Goal: Find specific page/section: Find specific page/section

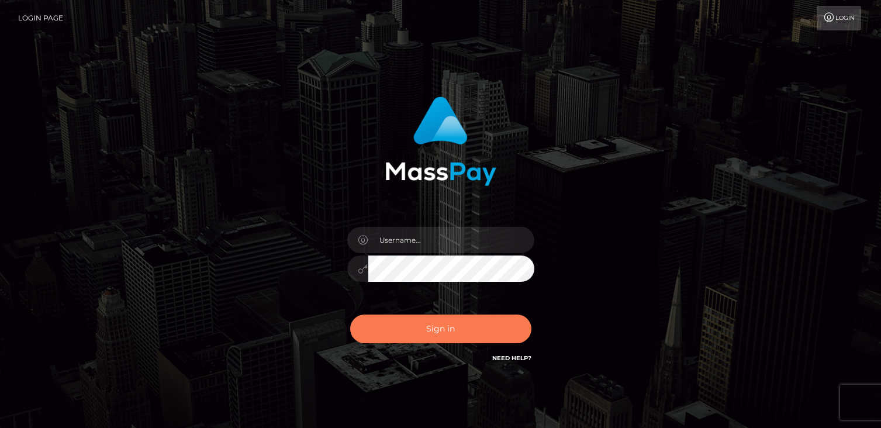
drag, startPoint x: 0, startPoint y: 0, endPoint x: 429, endPoint y: 325, distance: 538.4
click at [429, 325] on button "Sign in" at bounding box center [440, 328] width 181 height 29
type input "catalinad"
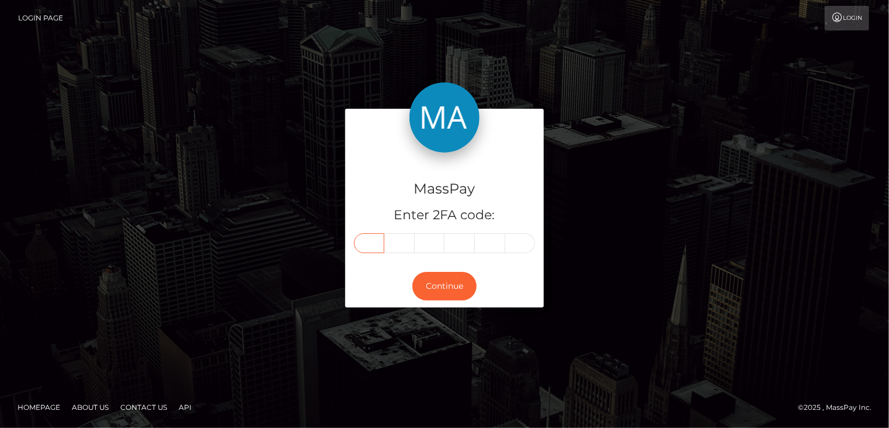
click at [380, 245] on input "text" at bounding box center [369, 243] width 30 height 20
type input "9"
type input "2"
type input "5"
type input "6"
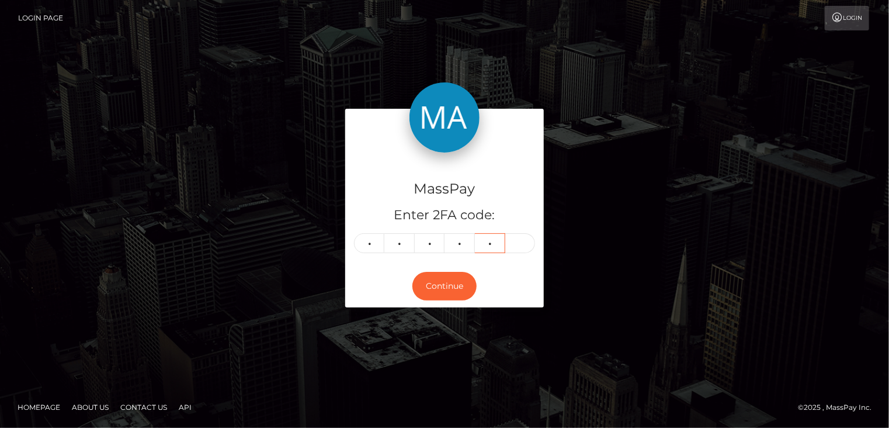
type input "1"
type input "5"
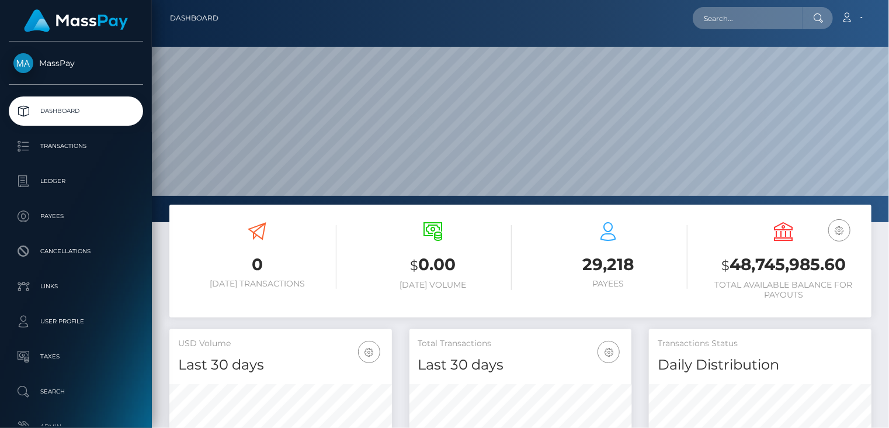
scroll to position [207, 222]
paste input "MSPb3266a7af51249a"
drag, startPoint x: 786, startPoint y: 17, endPoint x: 695, endPoint y: 16, distance: 91.2
click at [695, 16] on input "MSPb3266a7af51249a" at bounding box center [748, 18] width 110 height 22
paste input "e48ce677c9027e4"
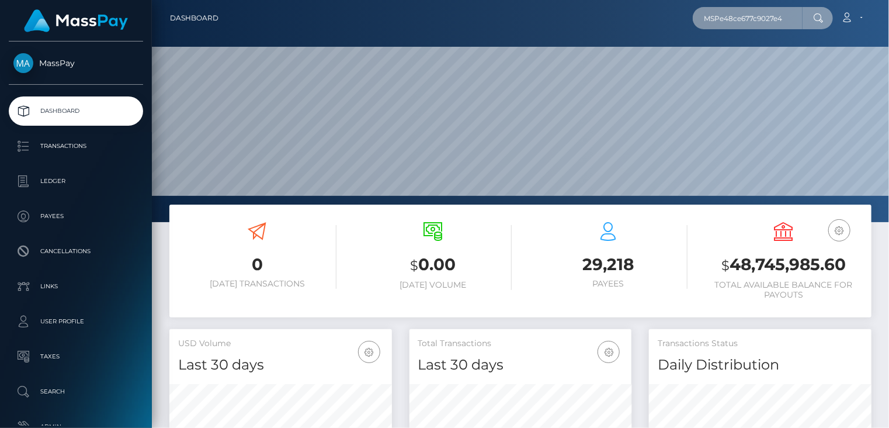
type input "MSPe48ce677c9027e4"
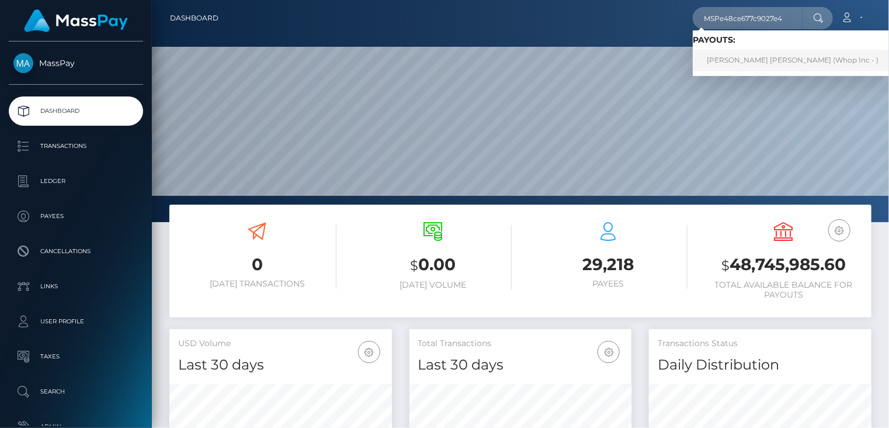
click at [757, 59] on link "ABAD ULLAH NADEEM nadeem (Whop Inc - )" at bounding box center [793, 61] width 200 height 22
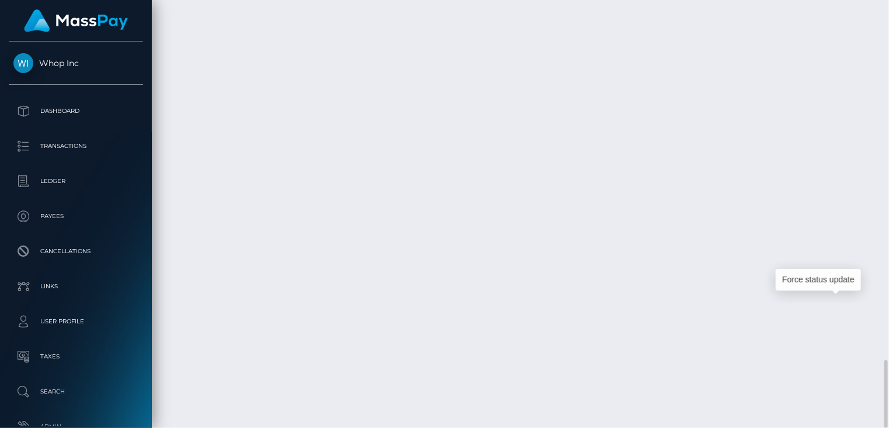
scroll to position [140, 222]
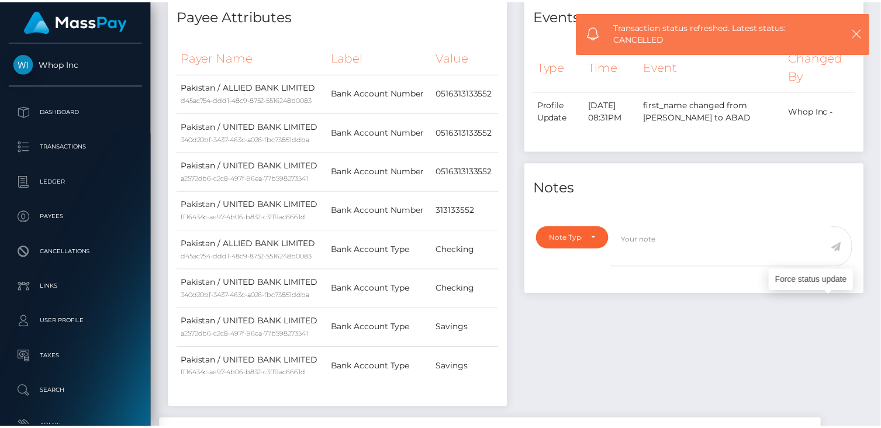
scroll to position [0, 0]
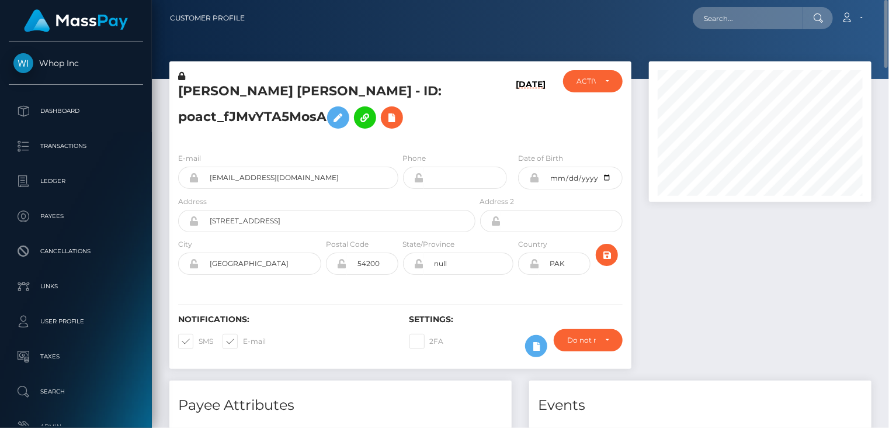
click at [262, 100] on h5 "ABAD ULLAH NADEEM nadeem - ID: poact_fJMvYTA5MosA" at bounding box center [323, 108] width 291 height 52
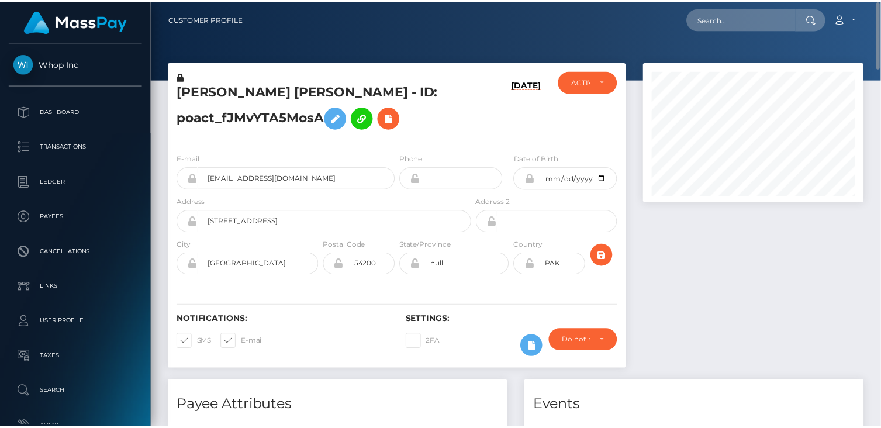
scroll to position [140, 219]
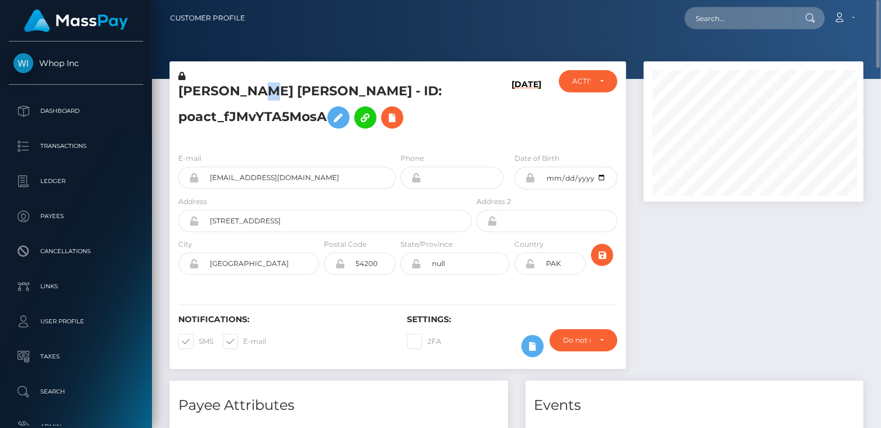
click at [262, 100] on h5 "ABAD ULLAH NADEEM nadeem - ID: poact_fJMvYTA5MosA" at bounding box center [321, 108] width 287 height 52
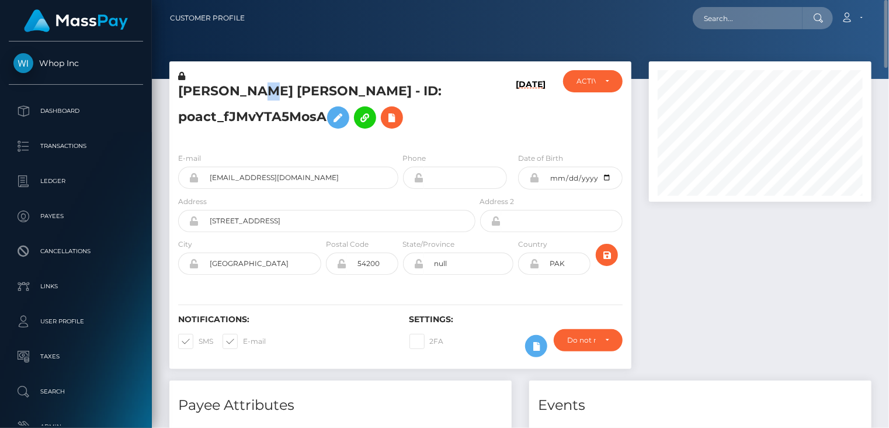
scroll to position [140, 222]
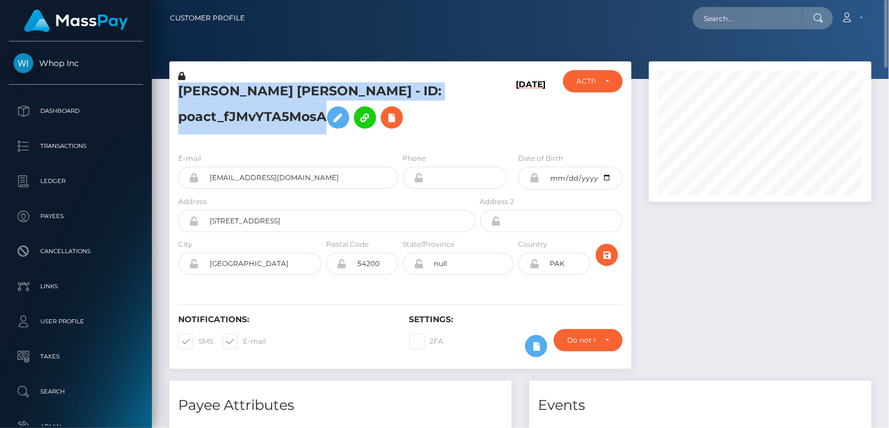
click at [262, 100] on h5 "ABAD ULLAH NADEEM nadeem - ID: poact_fJMvYTA5MosA" at bounding box center [323, 108] width 291 height 52
copy h5 "ABAD ULLAH NADEEM nadeem - ID: poact_fJMvYTA5MosA"
click at [267, 176] on input "lodhipda7+bf964c7194@gmail.com" at bounding box center [298, 178] width 199 height 22
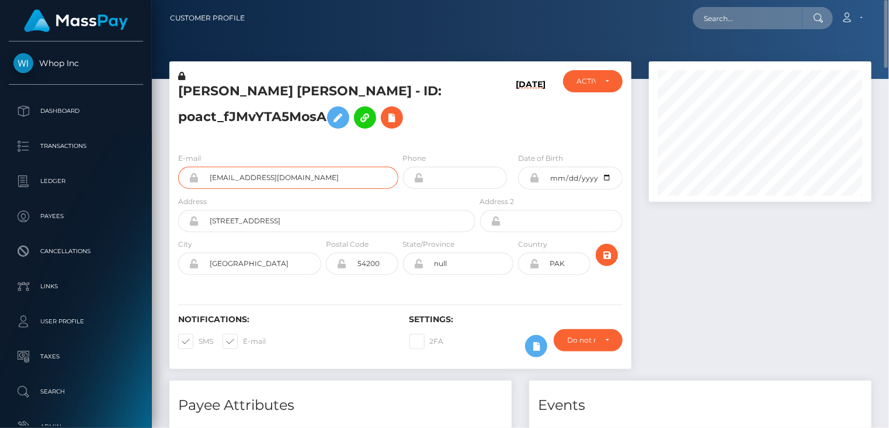
click at [267, 176] on input "lodhipda7+bf964c7194@gmail.com" at bounding box center [298, 178] width 199 height 22
drag, startPoint x: 267, startPoint y: 176, endPoint x: 257, endPoint y: 177, distance: 10.0
click at [257, 177] on input "lodhipda7+bf964c7194@gmail.com" at bounding box center [298, 178] width 199 height 22
click at [257, 178] on input "lodhipda7+bf964c7194@gmail.com" at bounding box center [298, 178] width 199 height 22
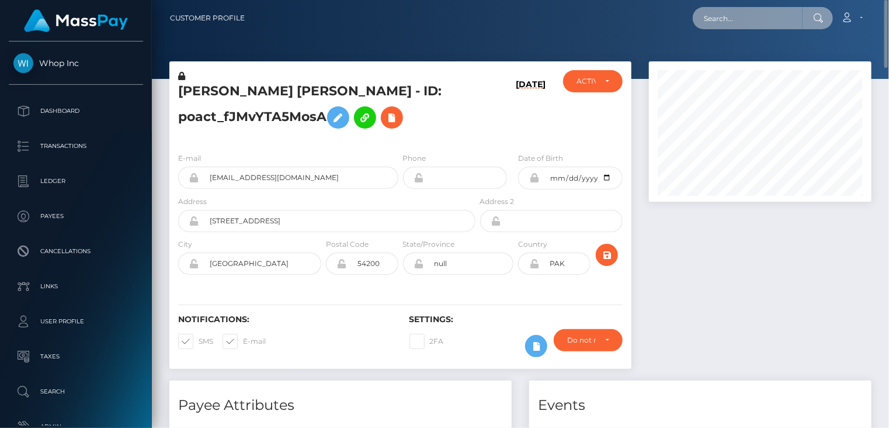
paste input "voxpip9999@gmail.com"
type input "voxpip9999@gmail.com"
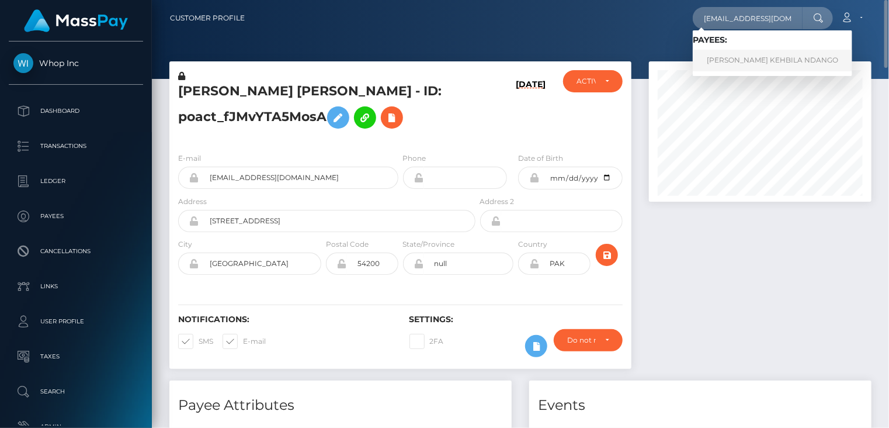
click at [748, 63] on link "LIONEL WANDILE KEHBILA NDANGO" at bounding box center [773, 61] width 160 height 22
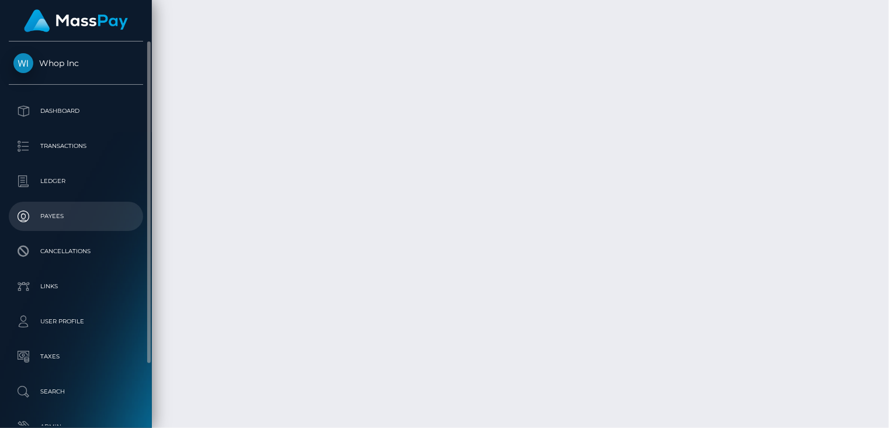
scroll to position [140, 222]
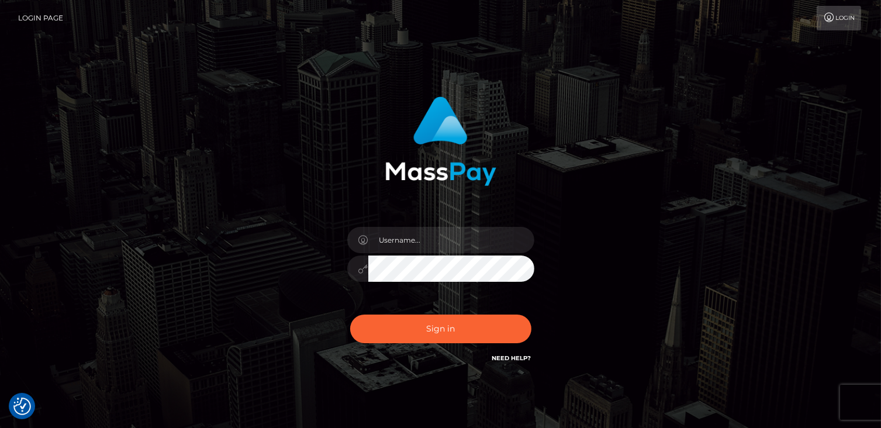
checkbox input "true"
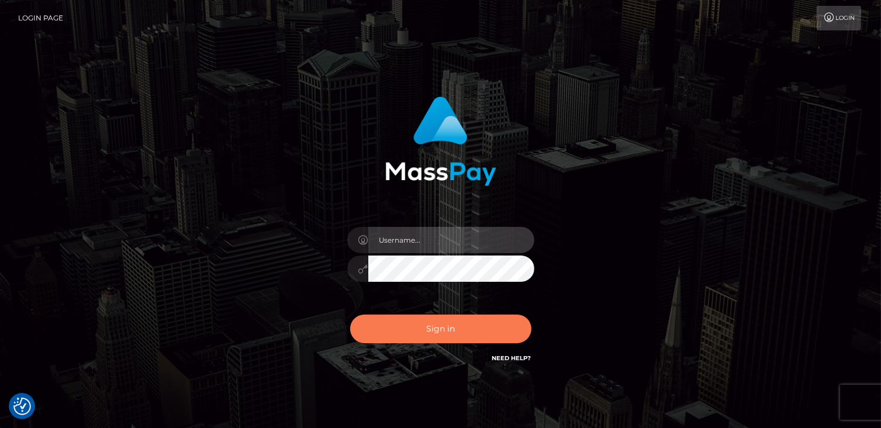
type input "catalinad"
click at [446, 324] on button "Sign in" at bounding box center [440, 328] width 181 height 29
type input "catalinad"
click at [441, 331] on button "Sign in" at bounding box center [440, 328] width 181 height 29
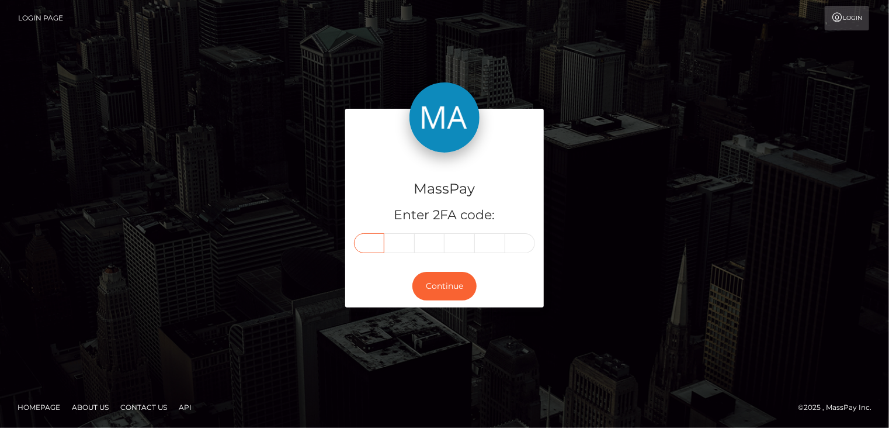
click at [375, 238] on input "text" at bounding box center [369, 243] width 30 height 20
type input "4"
type input "6"
type input "1"
type input "5"
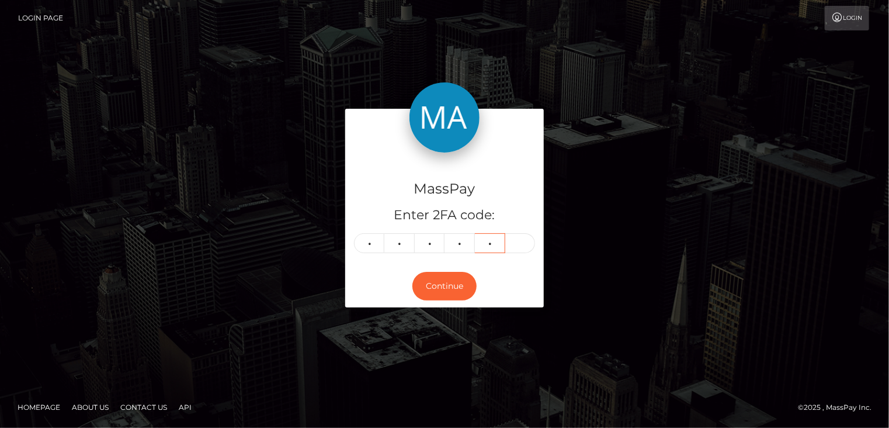
type input "1"
type input "8"
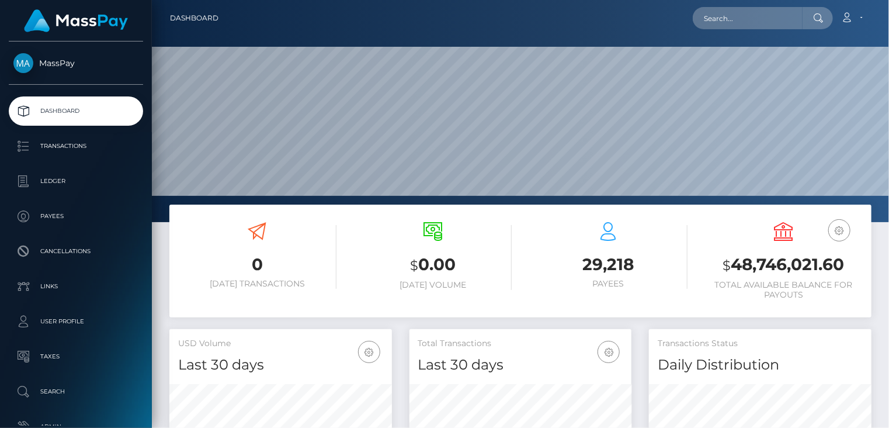
scroll to position [207, 222]
paste input "[EMAIL_ADDRESS][DOMAIN_NAME]"
type input "[EMAIL_ADDRESS][DOMAIN_NAME]"
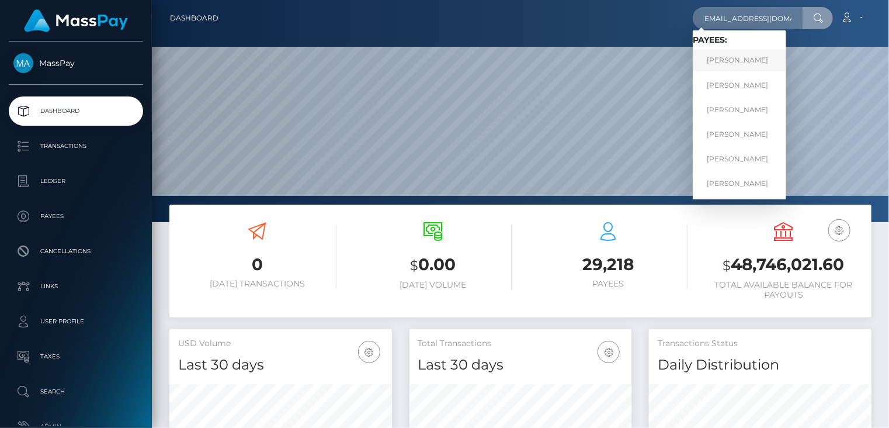
click at [747, 61] on link "Alena Sergeevna Chakaeva" at bounding box center [739, 61] width 93 height 22
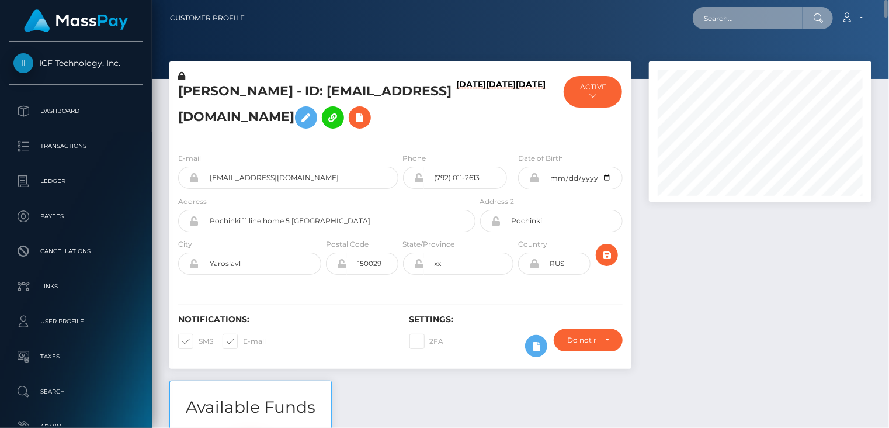
paste input "MSPb44e68ed6c9f9da"
type input "MSPb44e68ed6c9f9da"
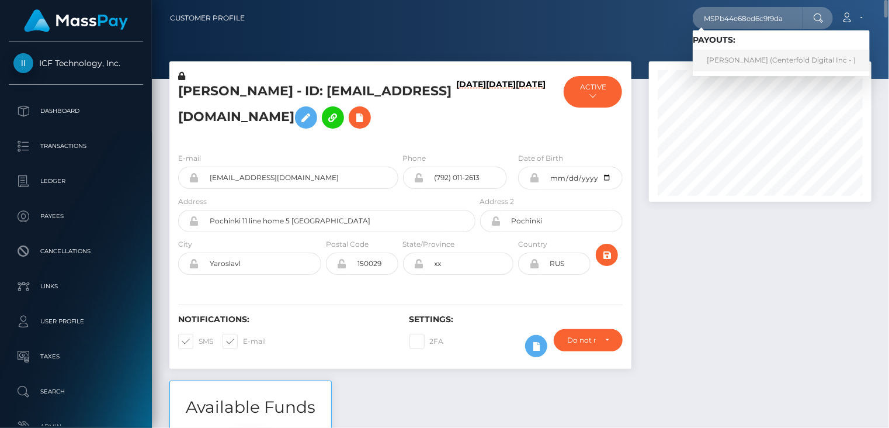
click at [721, 60] on link "Dahiana vanegas (Centerfold Digital Inc - )" at bounding box center [781, 61] width 177 height 22
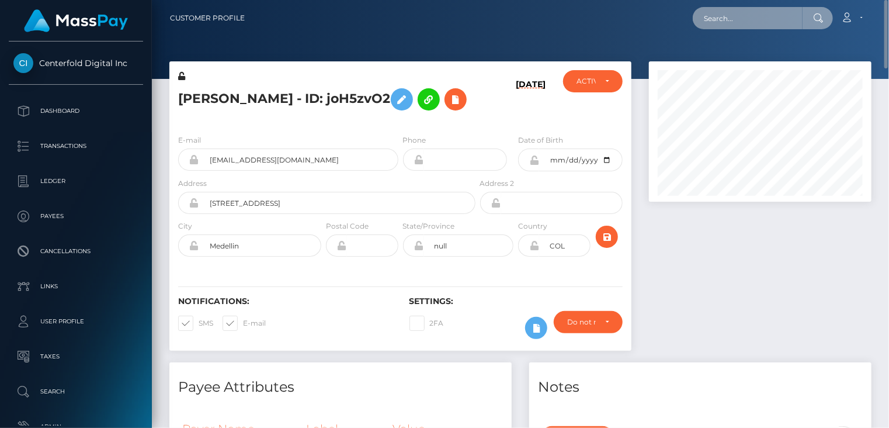
paste input "MSPaff7ff5bfd70cb0"
type input "MSPaff7ff5bfd70cb0"
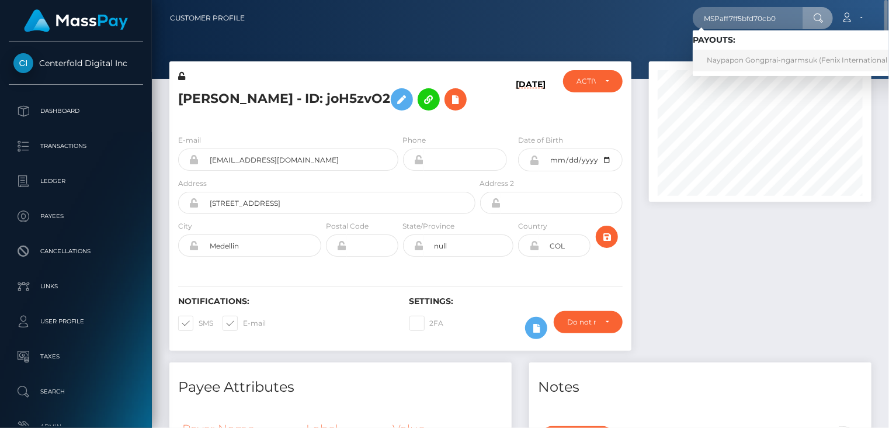
click at [727, 57] on link "Naypapon Gongprai-ngarmsuk (Fenix International Limited - )" at bounding box center [816, 61] width 246 height 22
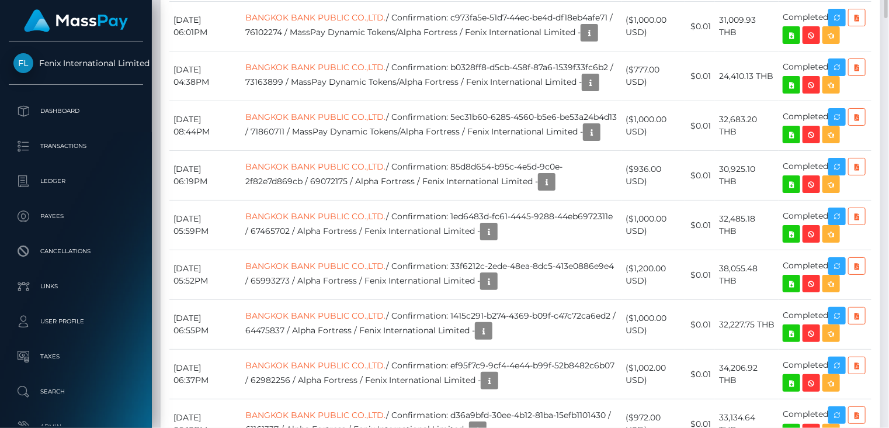
scroll to position [974, 0]
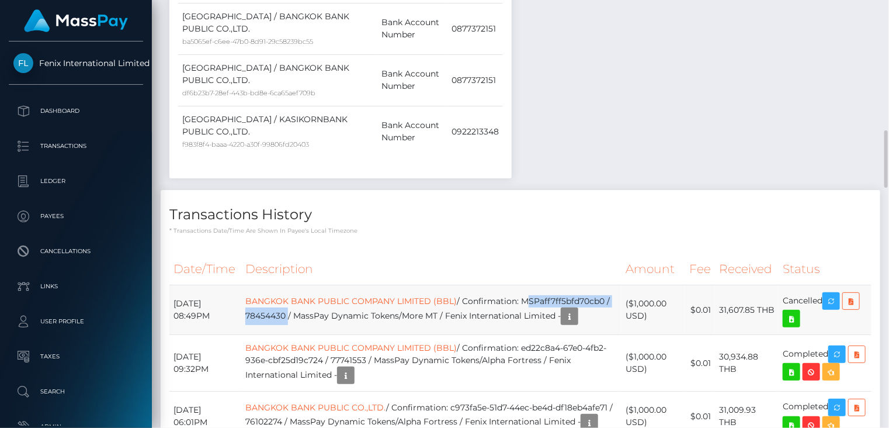
drag, startPoint x: 266, startPoint y: 184, endPoint x: 396, endPoint y: 188, distance: 130.3
click at [396, 285] on td "BANGKOK BANK PUBLIC COMPANY LIMITED (BBL) / Confirmation: MSPaff7ff5bfd70cb0 / …" at bounding box center [431, 310] width 380 height 50
copy td "MSPaff7ff5bfd70cb0 / 78454430"
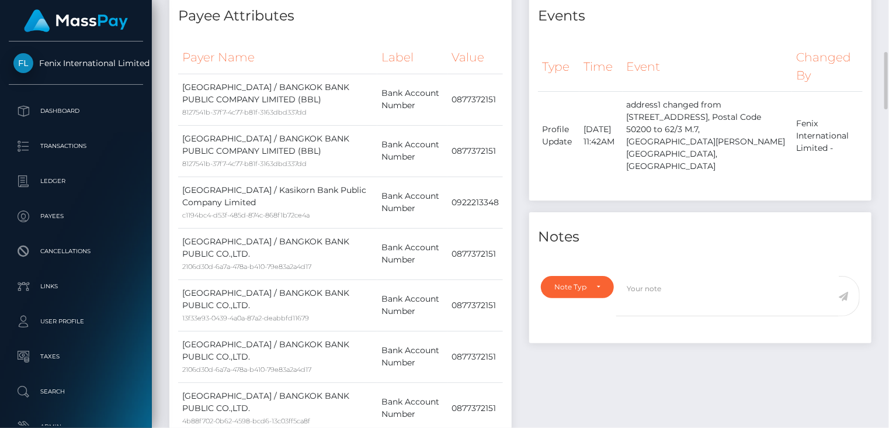
scroll to position [0, 0]
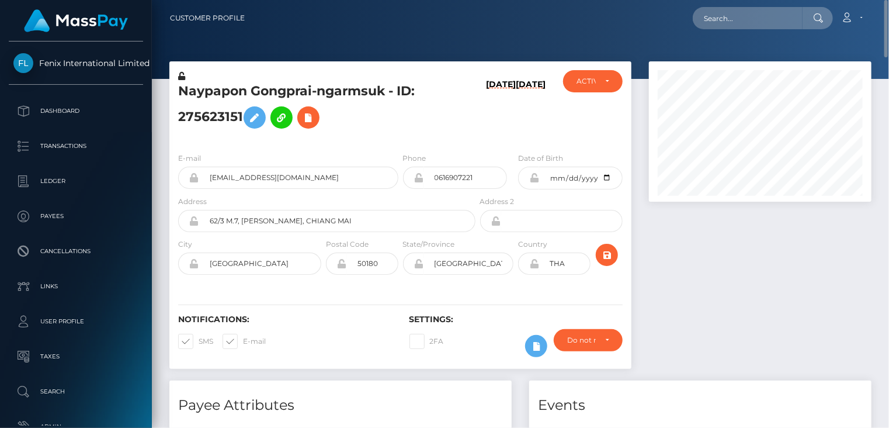
click at [210, 92] on h5 "Naypapon Gongprai-ngarmsuk - ID: 275623151" at bounding box center [323, 108] width 291 height 52
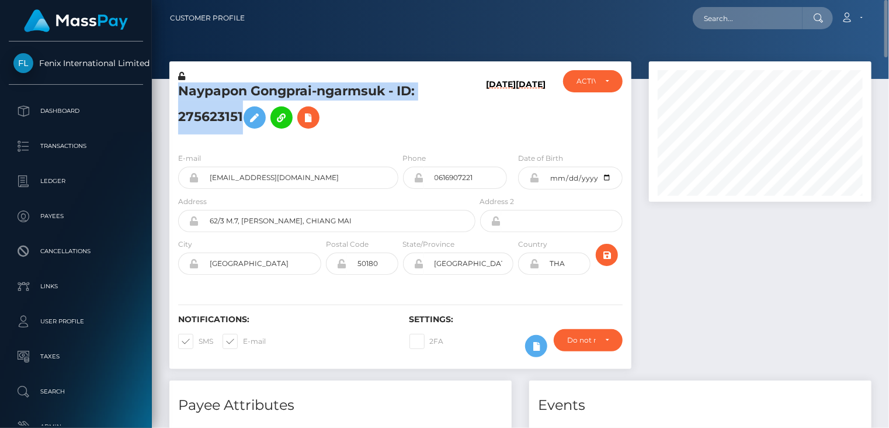
click at [210, 92] on h5 "Naypapon Gongprai-ngarmsuk - ID: 275623151" at bounding box center [323, 108] width 291 height 52
copy h5 "Naypapon Gongprai-ngarmsuk - ID: 275623151"
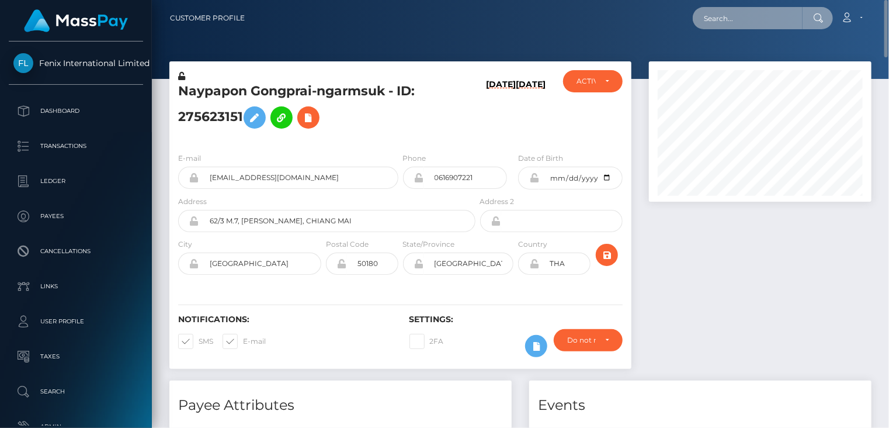
paste input "[EMAIL_ADDRESS][DOMAIN_NAME]"
type input "[EMAIL_ADDRESS][DOMAIN_NAME]"
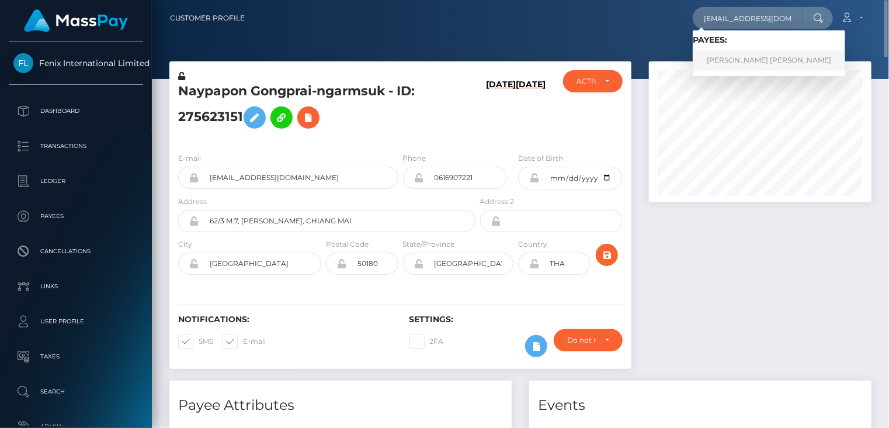
click at [741, 60] on link "PEDRO ANGEL DIAZ" at bounding box center [769, 61] width 152 height 22
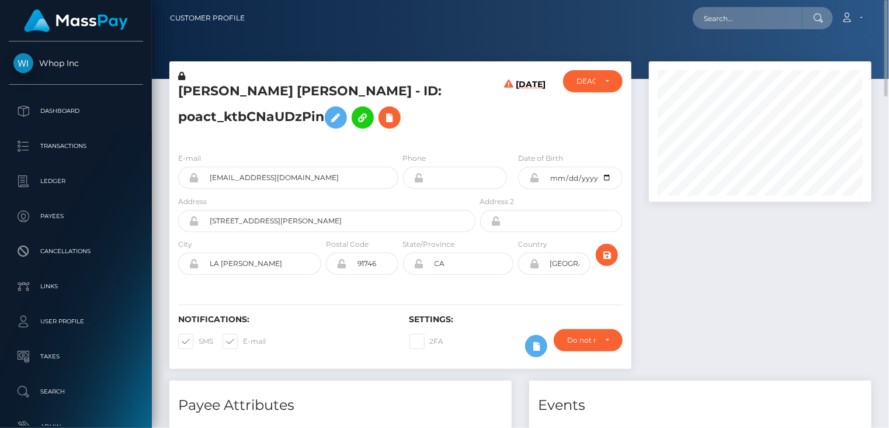
click at [278, 88] on h5 "PEDRO ANGEL DIAZ - ID: poact_ktbCNaUDzPin" at bounding box center [323, 108] width 291 height 52
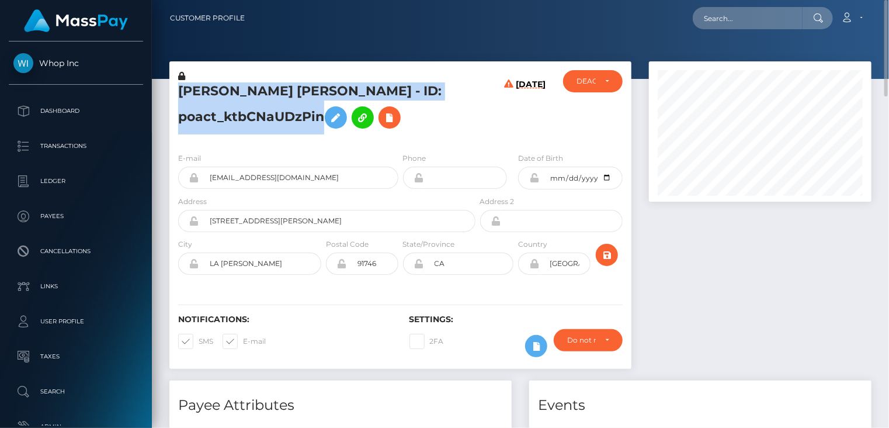
click at [278, 88] on h5 "PEDRO ANGEL DIAZ - ID: poact_ktbCNaUDzPin" at bounding box center [323, 108] width 291 height 52
copy h5 "PEDRO ANGEL DIAZ - ID: poact_ktbCNaUDzPin"
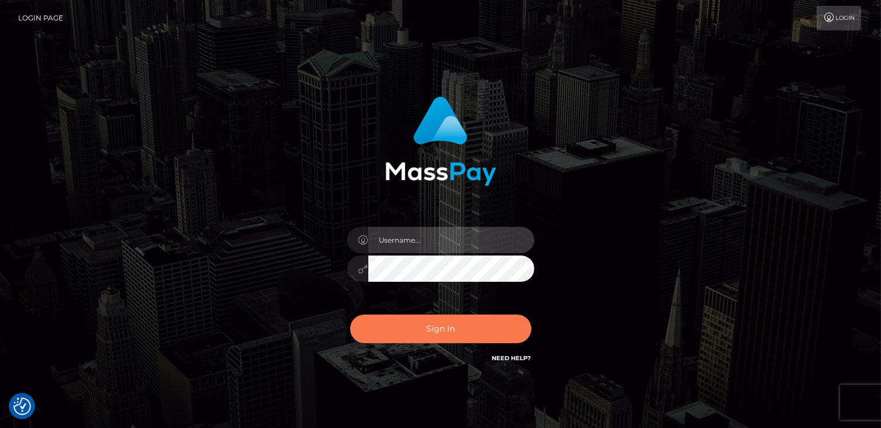
type input "catalinad"
click at [429, 332] on button "Sign in" at bounding box center [440, 328] width 181 height 29
type input "catalinad"
click at [443, 323] on button "Sign in" at bounding box center [440, 328] width 181 height 29
checkbox input "true"
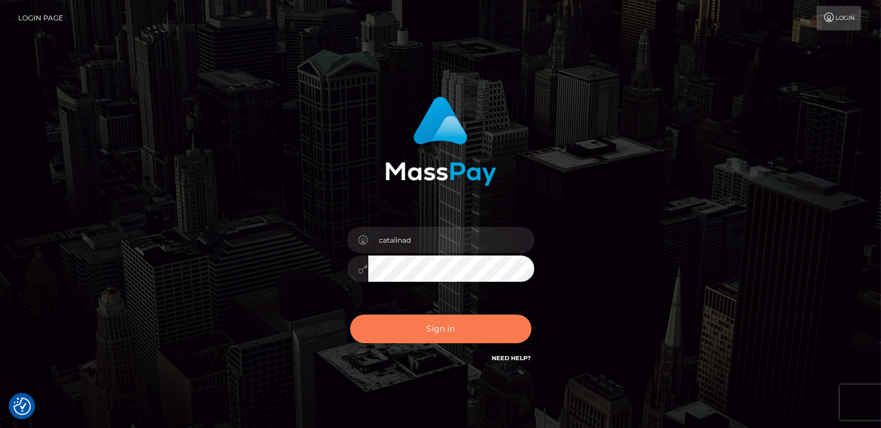
checkbox input "true"
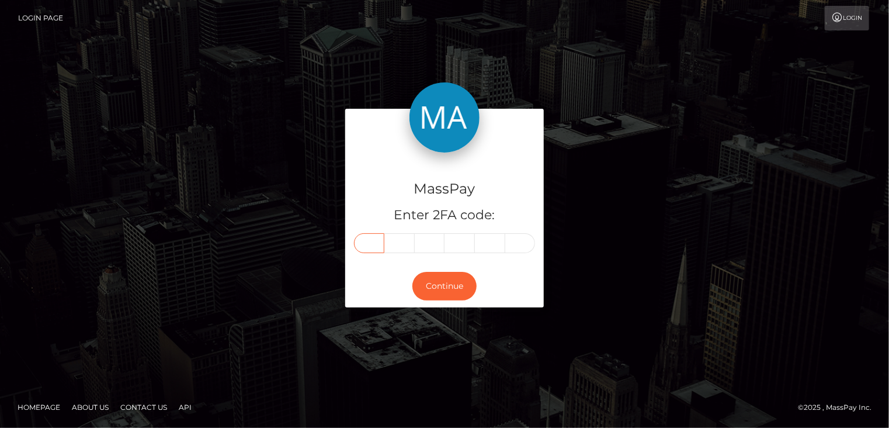
click at [363, 239] on input "text" at bounding box center [369, 243] width 30 height 20
type input "2"
type input "5"
type input "1"
type input "6"
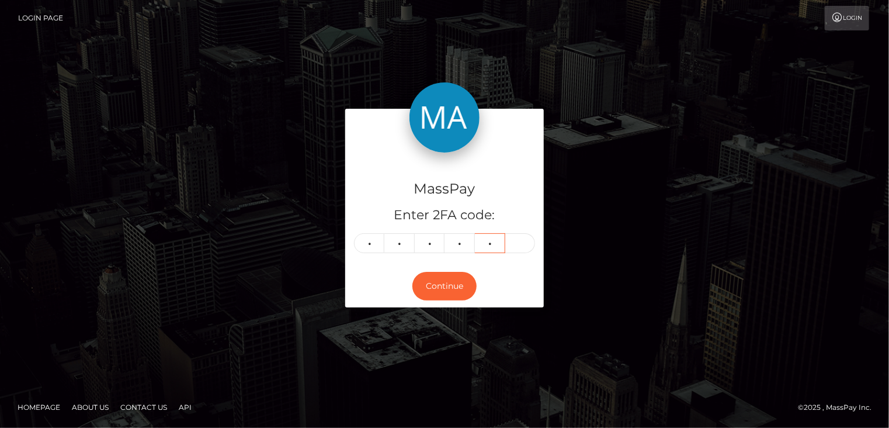
type input "9"
type input "6"
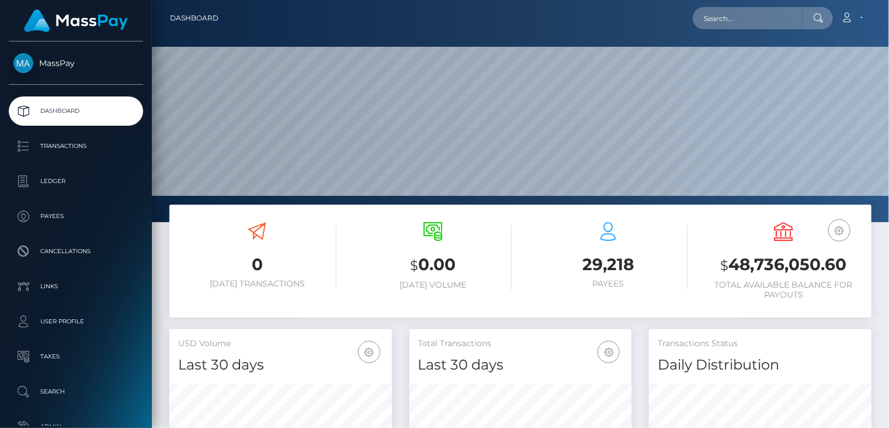
scroll to position [207, 222]
paste input "a5dc244b-996b-11f0-bd85-0694aced620b"
type input "a5dc244b-996b-11f0-bd85-0694aced620b"
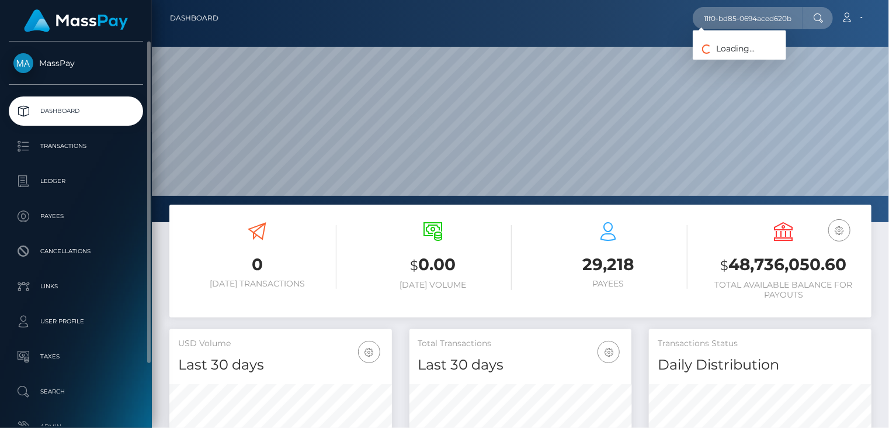
scroll to position [0, 0]
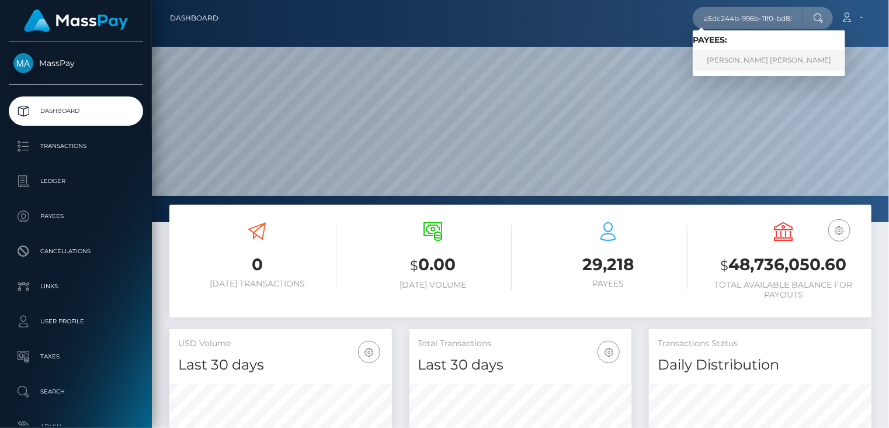
click at [739, 58] on link "JOSEPH SCOTT REED" at bounding box center [769, 61] width 152 height 22
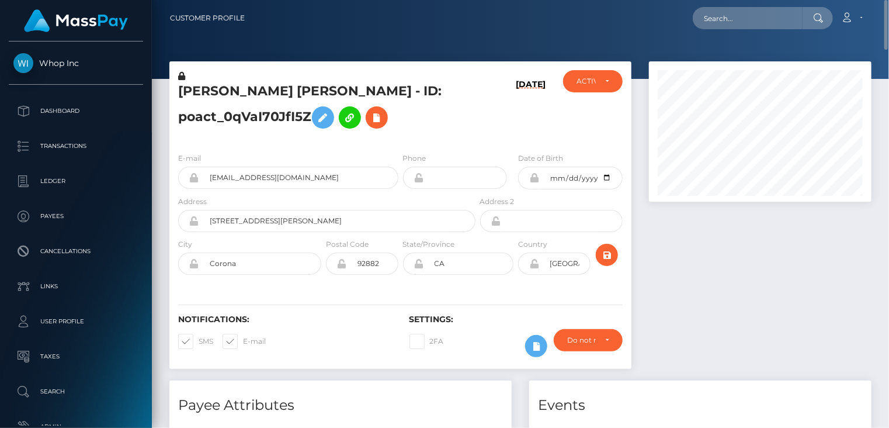
click at [218, 119] on h5 "JOSEPH SCOTT REED - ID: poact_0qVaI70JfI5Z" at bounding box center [323, 108] width 291 height 52
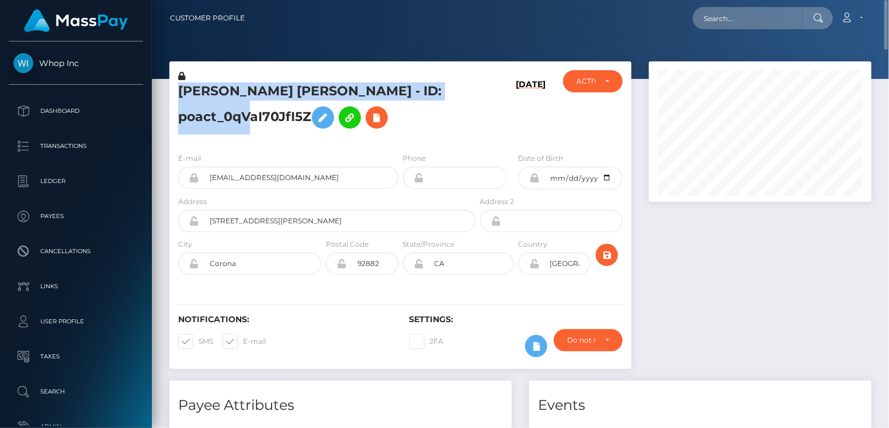
click at [218, 119] on h5 "JOSEPH SCOTT REED - ID: poact_0qVaI70JfI5Z" at bounding box center [323, 108] width 291 height 52
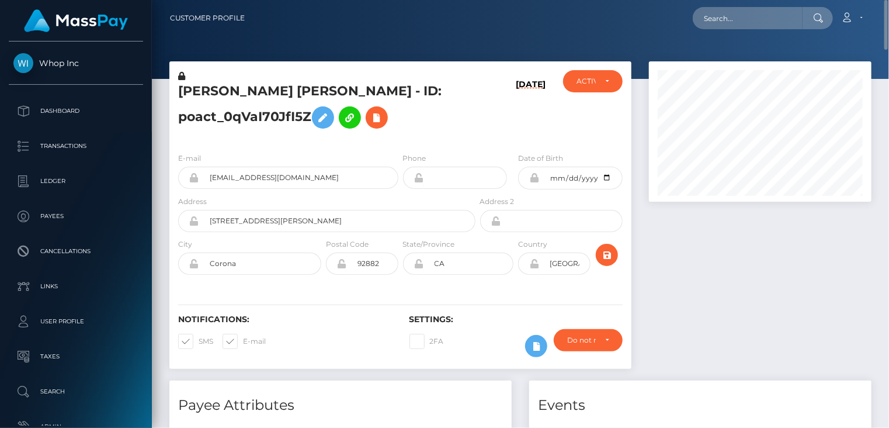
click at [215, 147] on div "E-mail joeyreedbookings@gmail.com Phone Address" at bounding box center [400, 214] width 462 height 143
click at [210, 120] on h5 "JOSEPH SCOTT REED - ID: poact_0qVaI70JfI5Z" at bounding box center [323, 108] width 291 height 52
copy h5 "poact_0qVaI70JfI5Z"
click at [226, 96] on h5 "JOSEPH SCOTT REED - ID: poact_0qVaI70JfI5Z" at bounding box center [323, 108] width 291 height 52
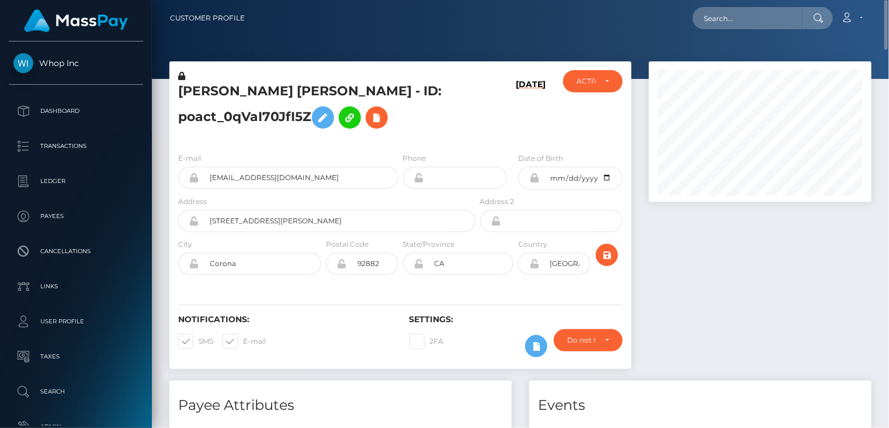
click at [226, 96] on h5 "JOSEPH SCOTT REED - ID: poact_0qVaI70JfI5Z" at bounding box center [323, 108] width 291 height 52
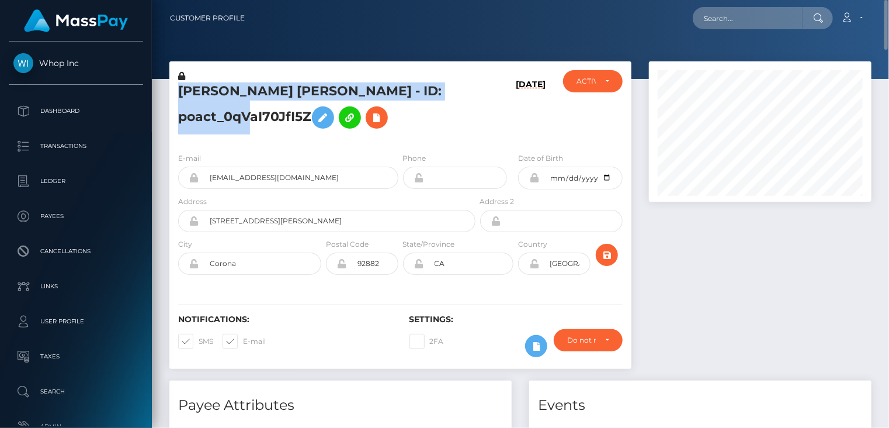
click at [226, 96] on h5 "JOSEPH SCOTT REED - ID: poact_0qVaI70JfI5Z" at bounding box center [323, 108] width 291 height 52
copy h5 "JOSEPH SCOTT REED - ID: poact_0qVaI70JfI5Z"
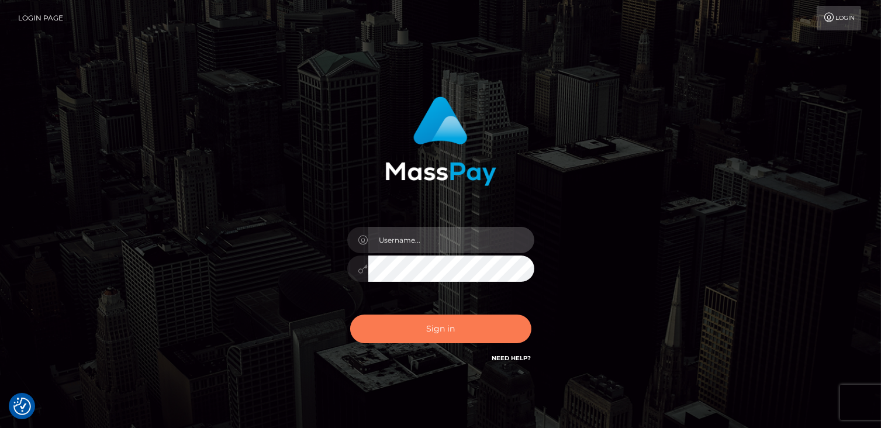
type input "catalinad"
click at [462, 338] on button "Sign in" at bounding box center [440, 328] width 181 height 29
type input "catalinad"
click at [420, 342] on button "Sign in" at bounding box center [440, 328] width 181 height 29
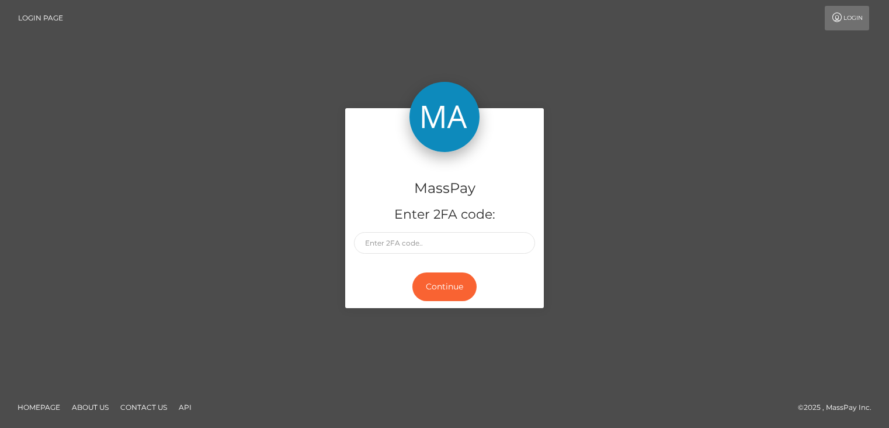
click at [422, 335] on div "MassPay Enter 2FA code: Continue" at bounding box center [444, 213] width 889 height 387
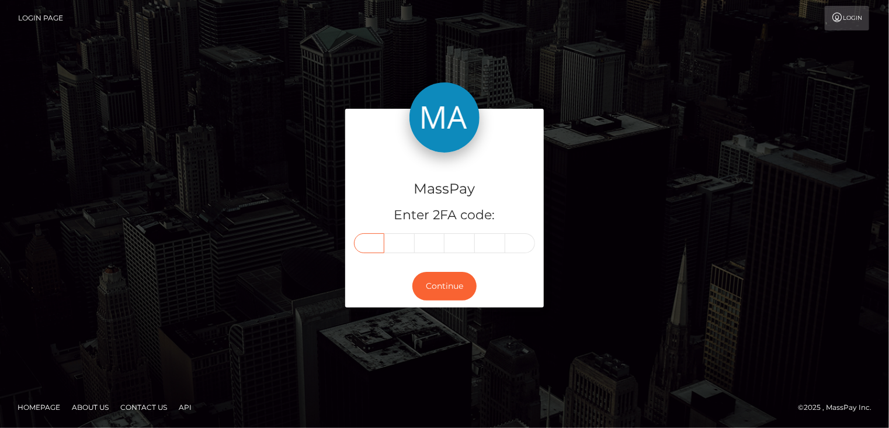
click at [375, 241] on input "text" at bounding box center [369, 243] width 30 height 20
click at [369, 245] on input "text" at bounding box center [369, 243] width 30 height 20
type input "8"
type input "9"
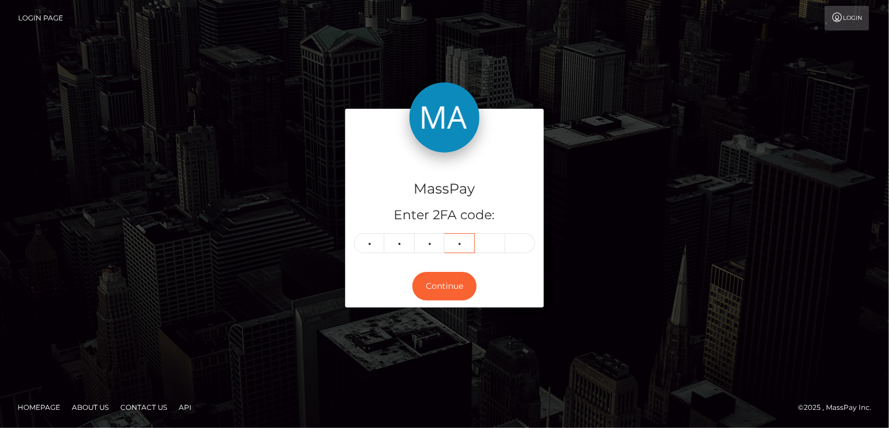
type input "1"
type input "8"
type input "9"
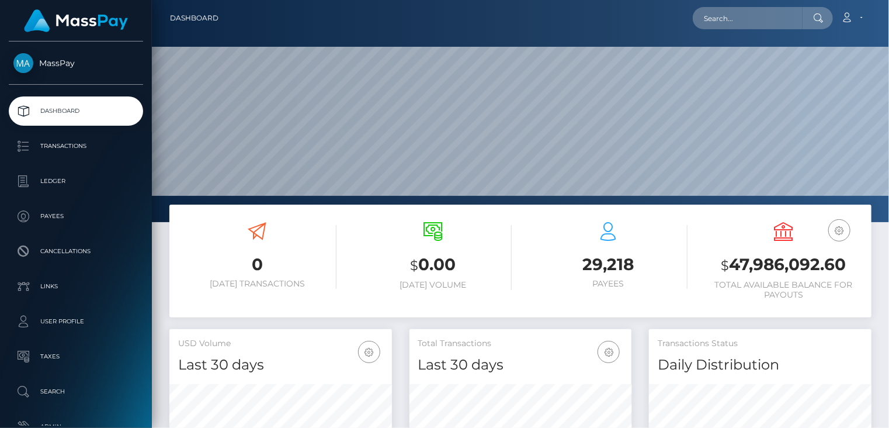
scroll to position [207, 222]
paste input "6f72085f-d90f-4966-b51d-6ee25e685811"
type input "6f72085f-d90f-4966-b51d-6ee25e685811"
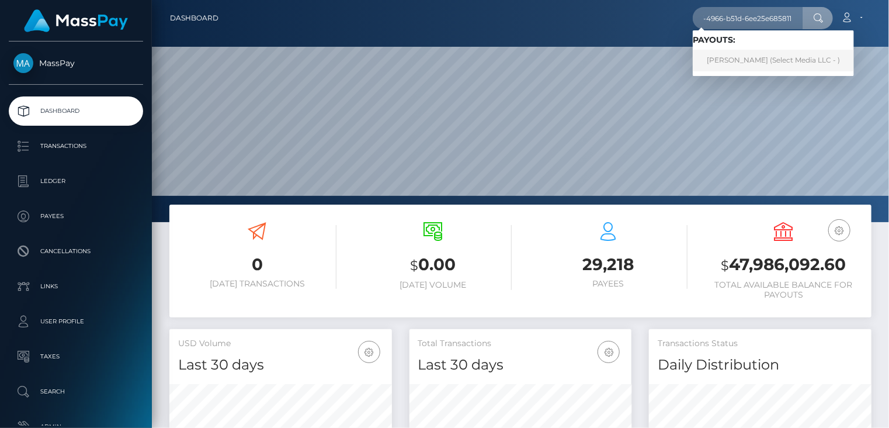
scroll to position [0, 0]
click at [751, 55] on link "PAMELA CLARIBEL BASTIAS (Select Media LLC - )" at bounding box center [773, 61] width 161 height 22
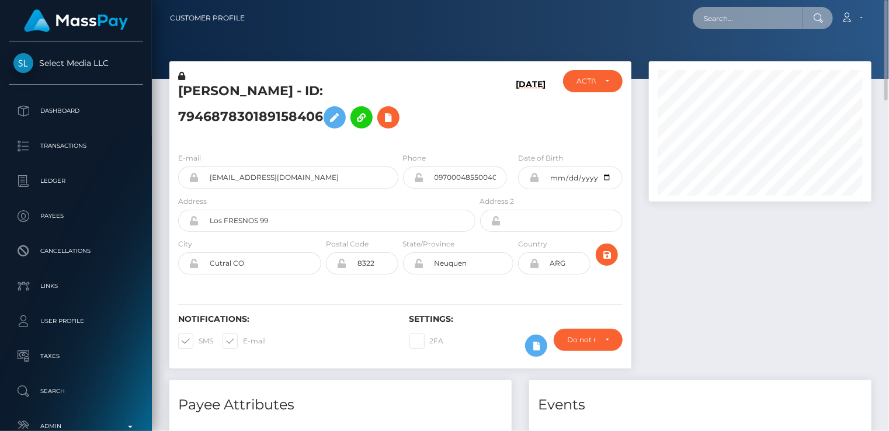
paste input "MSPe2bbe3ac0b254ac"
type input "MSPe2bbe3ac0b254ac"
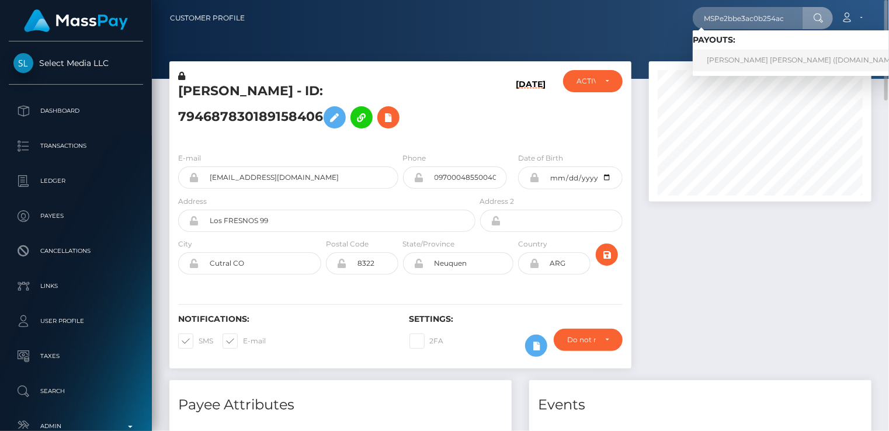
click at [748, 67] on link "KIMBERLYN JULIET ANDUEZA GARCIA (Unlockt.me - )" at bounding box center [806, 61] width 227 height 22
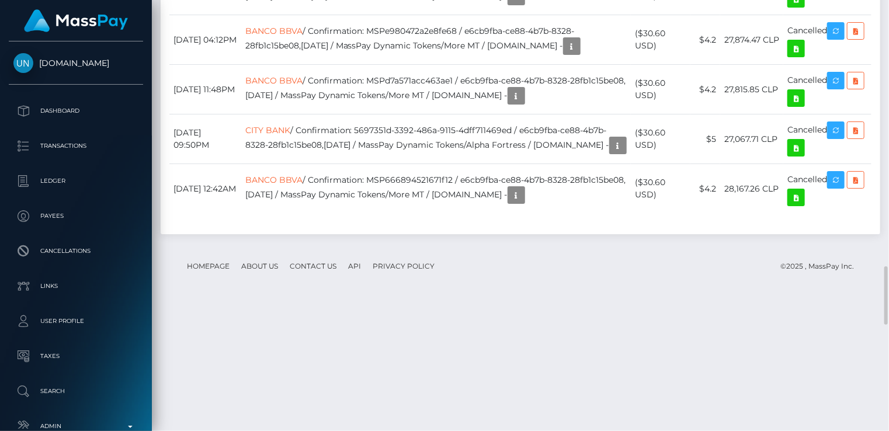
scroll to position [2533, 0]
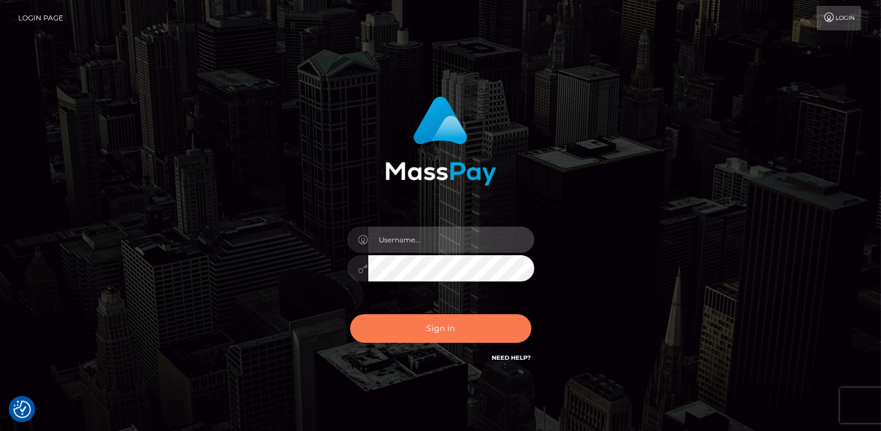
type input "catalinad"
click at [428, 337] on button "Sign in" at bounding box center [440, 328] width 181 height 29
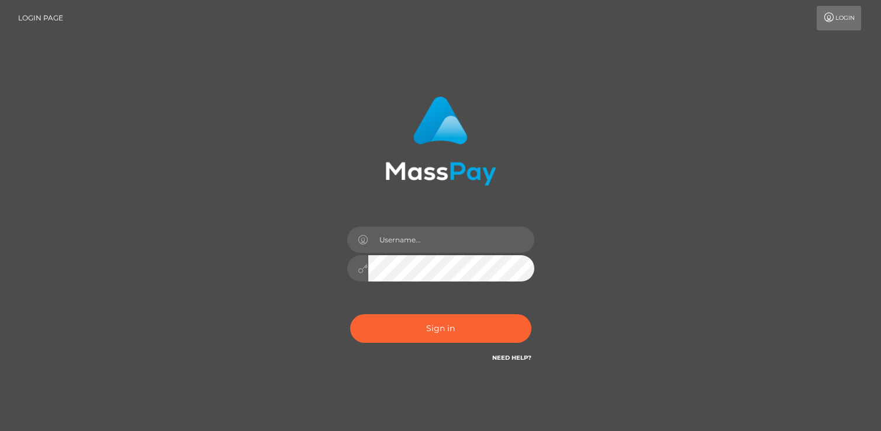
click at [428, 331] on button "Sign in" at bounding box center [440, 328] width 181 height 29
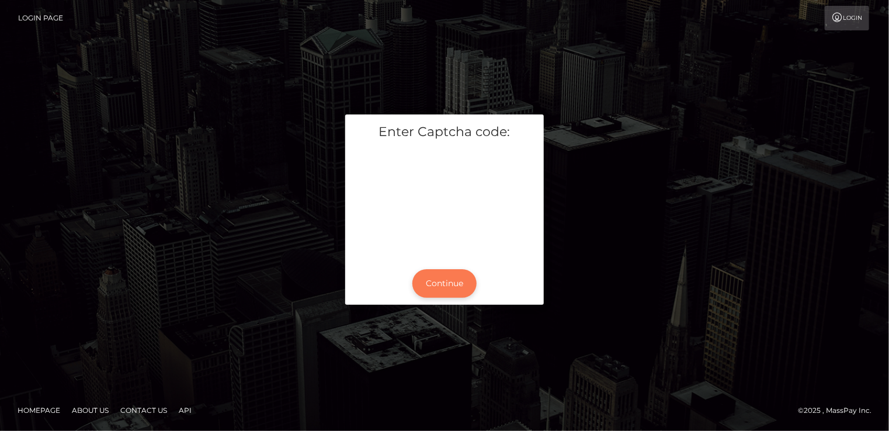
click at [441, 283] on button "Continue" at bounding box center [445, 283] width 64 height 29
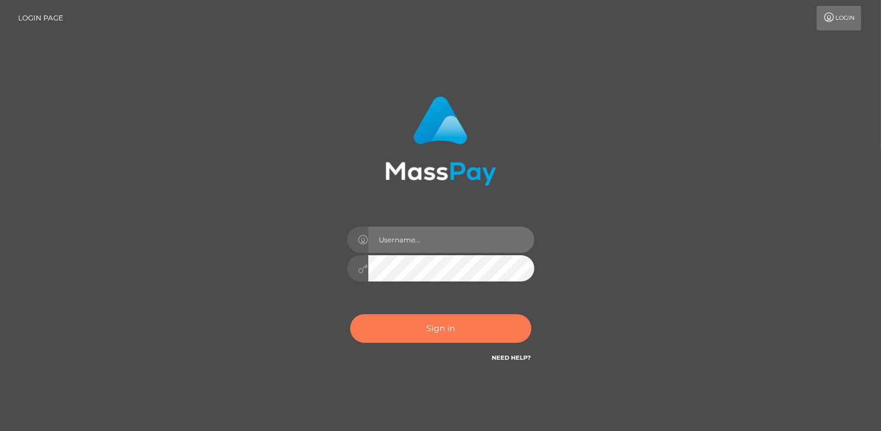
type input "catalinad"
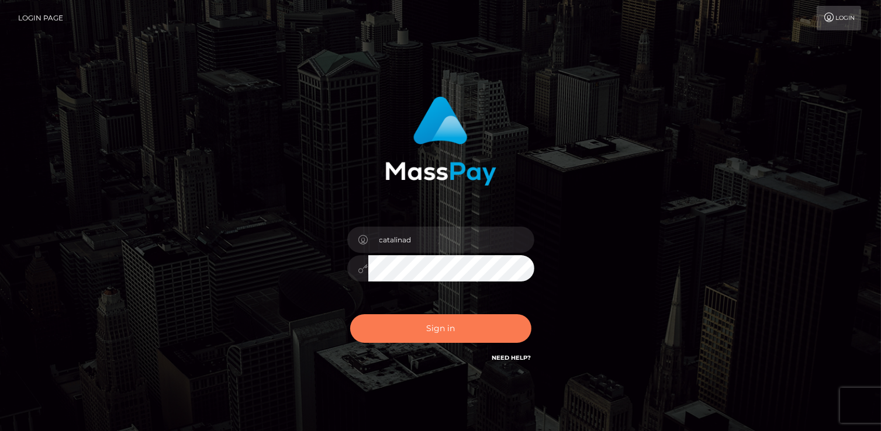
click at [428, 334] on button "Sign in" at bounding box center [440, 328] width 181 height 29
click at [421, 325] on button "Sign in" at bounding box center [440, 328] width 181 height 29
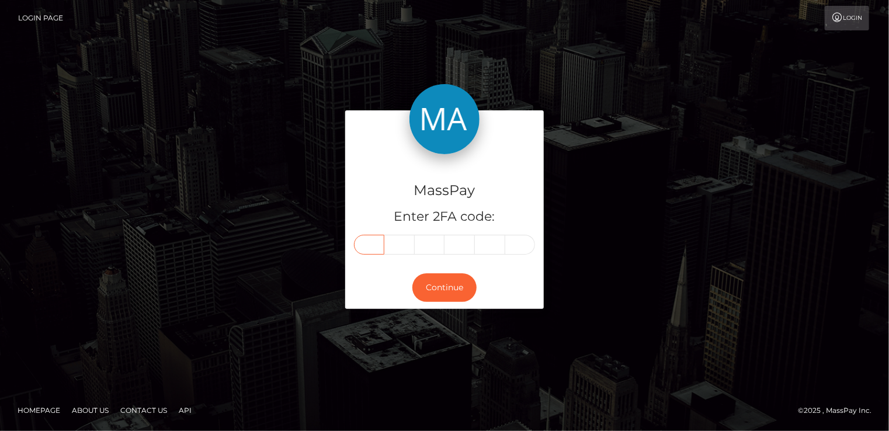
click at [373, 240] on input "text" at bounding box center [369, 245] width 30 height 20
type input "8"
type input "3"
type input "0"
type input "6"
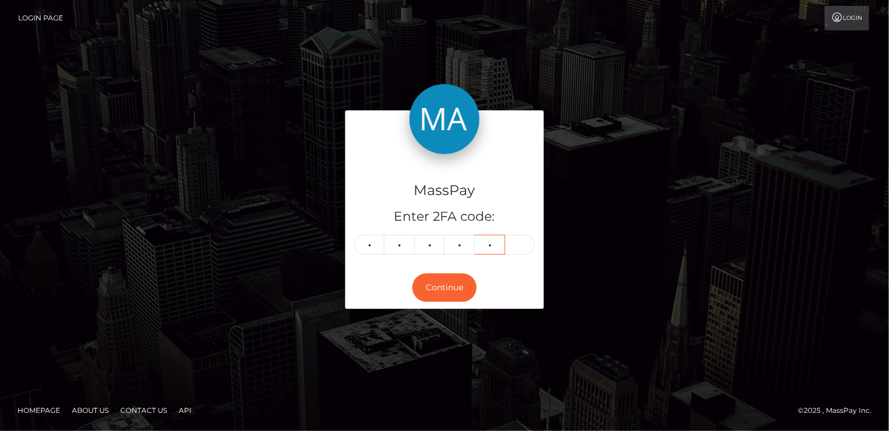
type input "1"
type input "6"
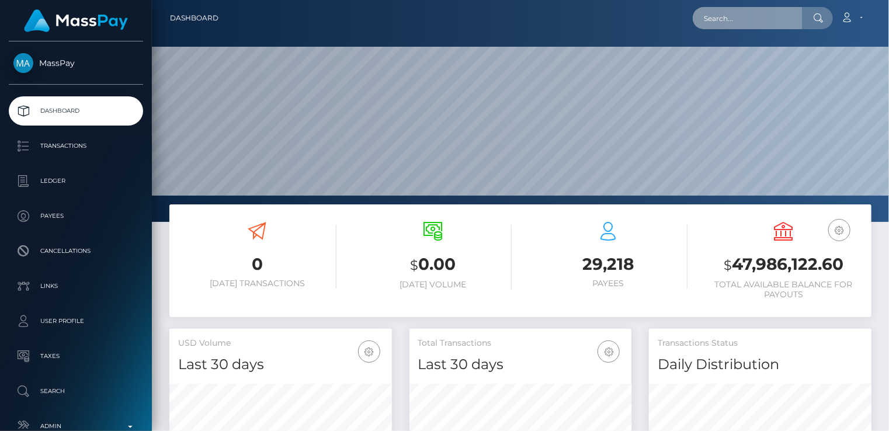
scroll to position [207, 222]
paste input "MSPfe0468f8dfab7ba"
type input "MSPfe0468f8dfab7ba"
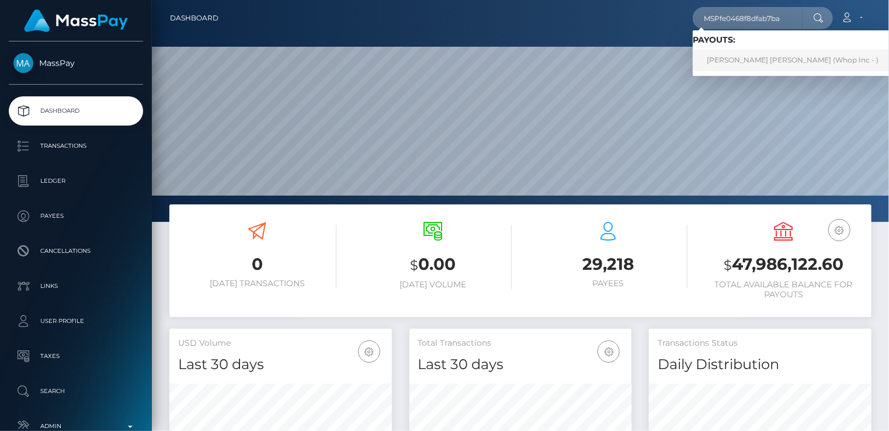
click at [735, 61] on link "RAMON LÚCIO FERNANDES ACACIO Dino (Whop Inc - )" at bounding box center [793, 61] width 200 height 22
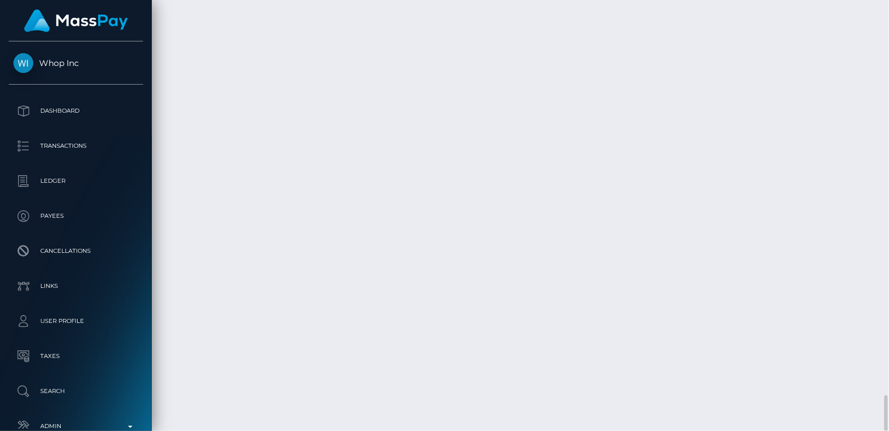
scroll to position [140, 222]
